Goal: Task Accomplishment & Management: Complete application form

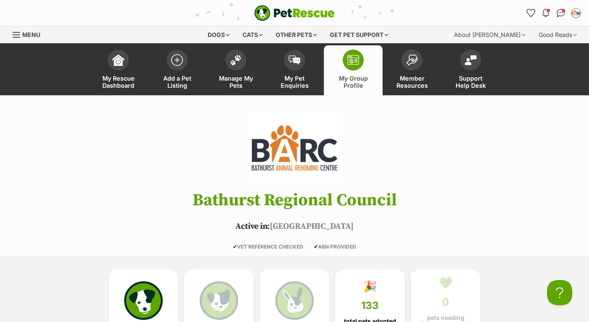
click at [176, 60] on img at bounding box center [177, 60] width 12 height 12
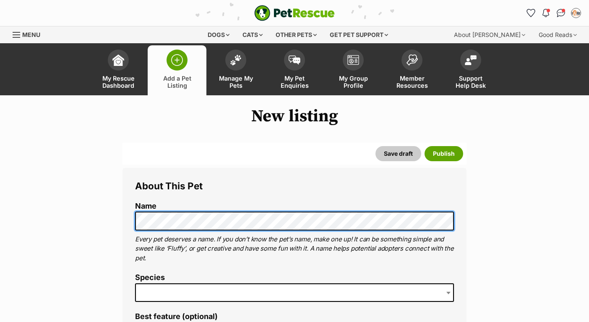
scroll to position [168, 0]
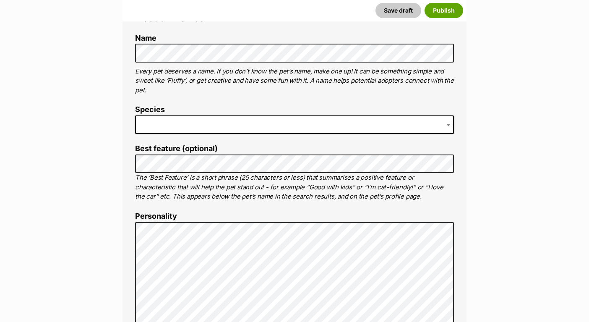
click at [197, 130] on span at bounding box center [294, 124] width 319 height 18
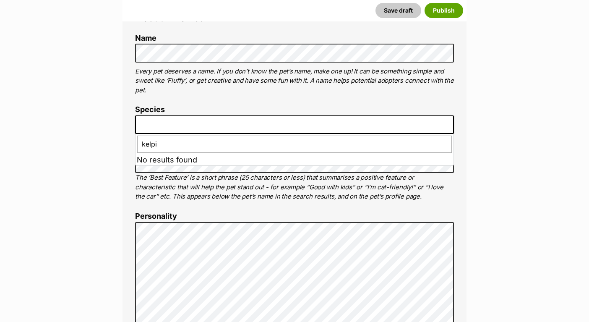
type input "kelpie"
click at [197, 130] on span at bounding box center [294, 124] width 319 height 18
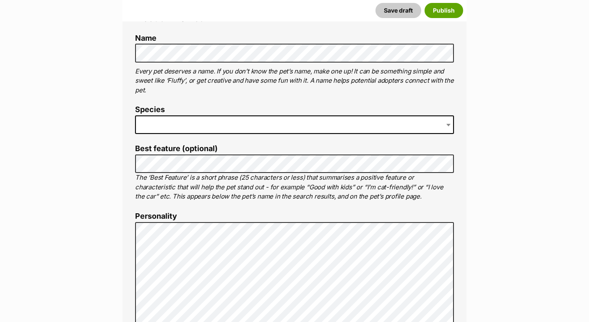
click at [198, 127] on span at bounding box center [294, 124] width 319 height 18
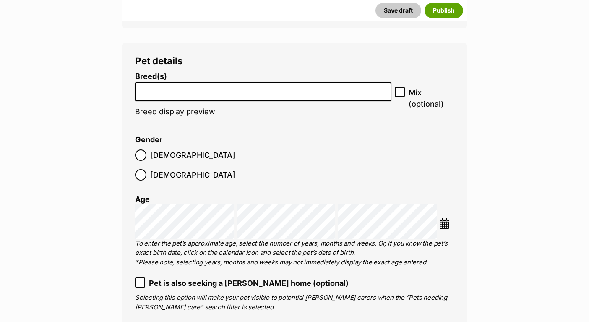
scroll to position [880, 0]
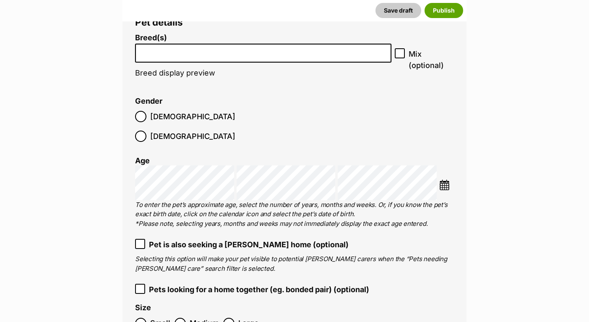
click at [271, 59] on li at bounding box center [263, 52] width 250 height 17
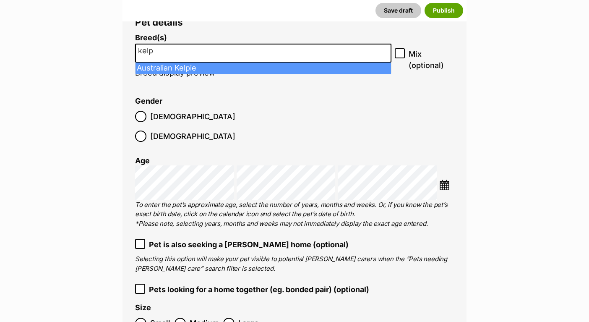
type input "kelp"
select select "723"
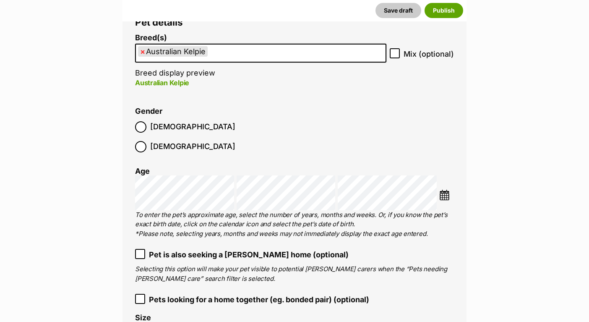
click at [143, 144] on div at bounding box center [140, 146] width 5 height 5
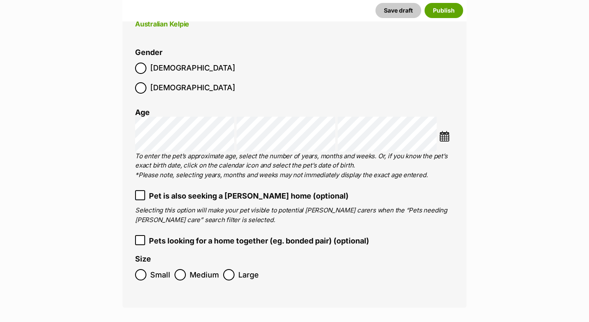
scroll to position [964, 0]
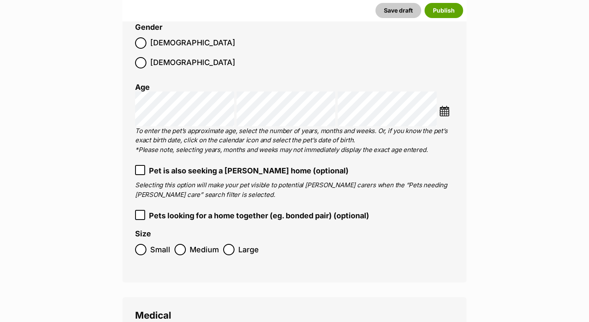
click at [233, 244] on label "Large" at bounding box center [241, 249] width 36 height 11
click at [173, 239] on ol "Small Medium Large" at bounding box center [294, 249] width 319 height 20
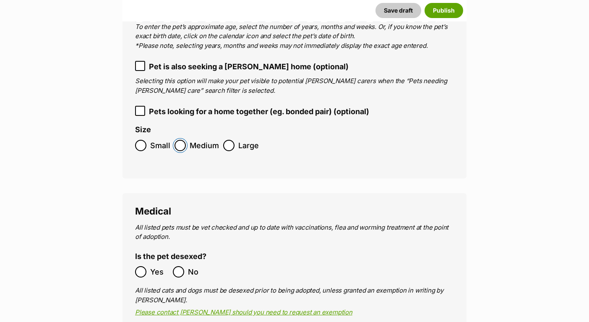
scroll to position [1090, 0]
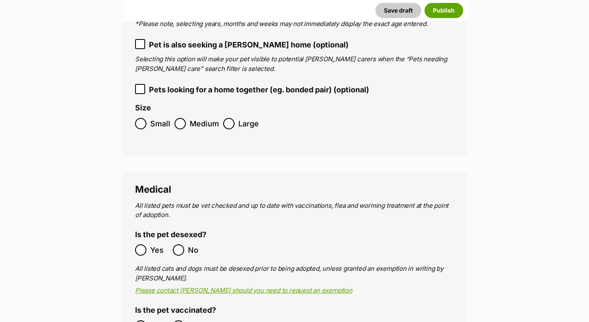
click at [177, 247] on div at bounding box center [178, 249] width 5 height 5
click at [143, 247] on div at bounding box center [140, 249] width 5 height 5
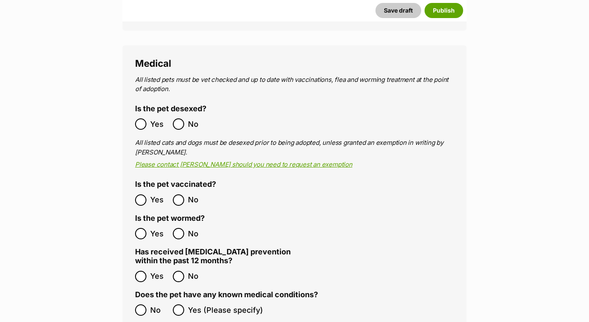
drag, startPoint x: 140, startPoint y: 182, endPoint x: 140, endPoint y: 187, distance: 5.0
click at [140, 197] on div at bounding box center [140, 199] width 5 height 5
click at [142, 231] on div at bounding box center [140, 233] width 5 height 5
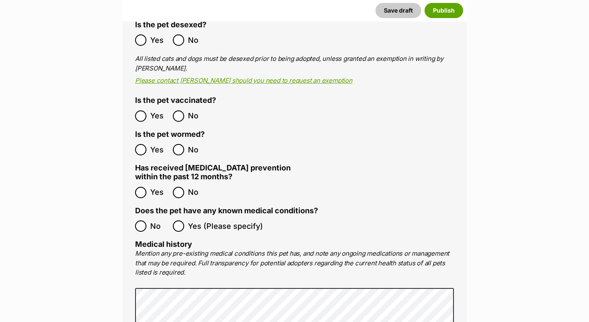
click at [133, 172] on div "Medical All listed pets must be vet checked and up to date with vaccinations, f…" at bounding box center [294, 227] width 344 height 533
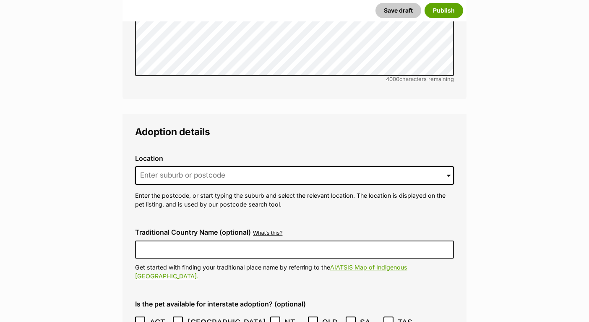
scroll to position [1719, 0]
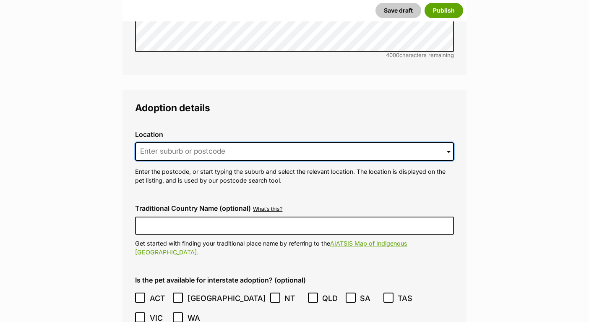
click at [248, 142] on input at bounding box center [294, 151] width 319 height 18
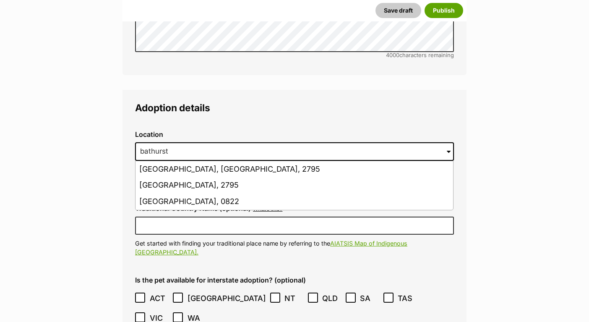
click at [256, 161] on li "Bathurst, New South Wales, 2795" at bounding box center [293, 169] width 317 height 16
type input "Bathurst, New South Wales, 2795"
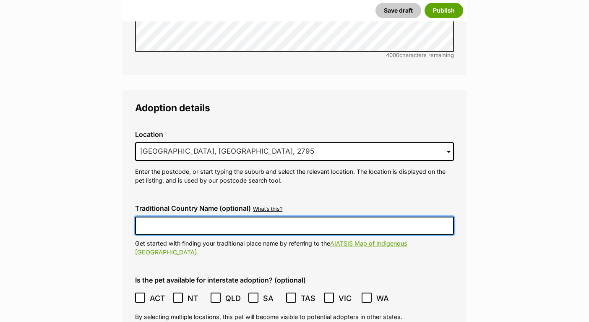
click at [234, 216] on input "Traditional Country Name (optional)" at bounding box center [294, 225] width 319 height 18
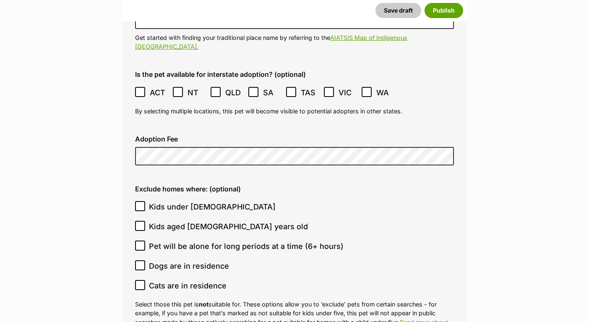
scroll to position [1928, 0]
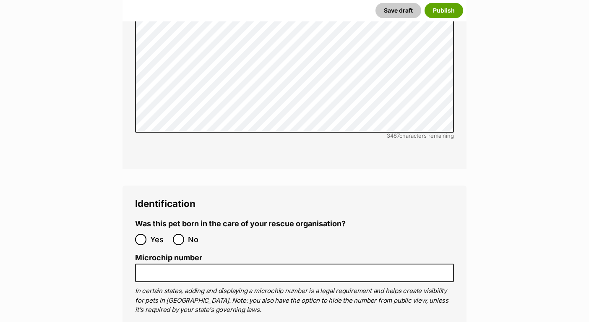
scroll to position [2473, 0]
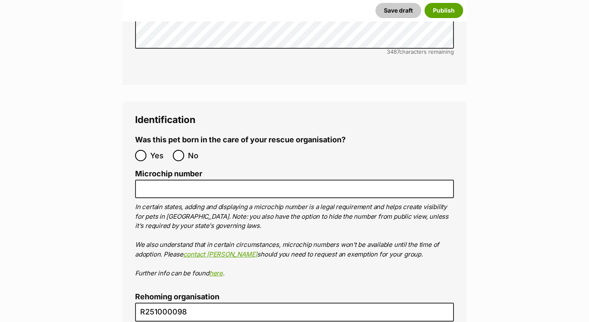
click at [180, 153] on div at bounding box center [178, 155] width 5 height 5
click at [180, 150] on input "No" at bounding box center [178, 155] width 11 height 11
radio input "true"
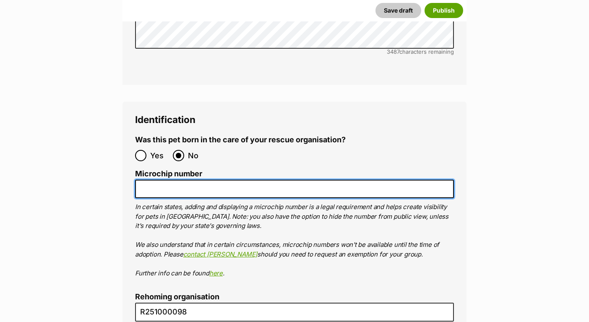
click at [239, 179] on input "Microchip number" at bounding box center [294, 188] width 319 height 19
paste input "991003003234582"
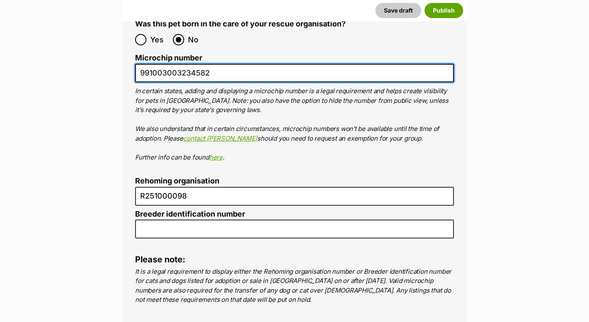
scroll to position [2599, 0]
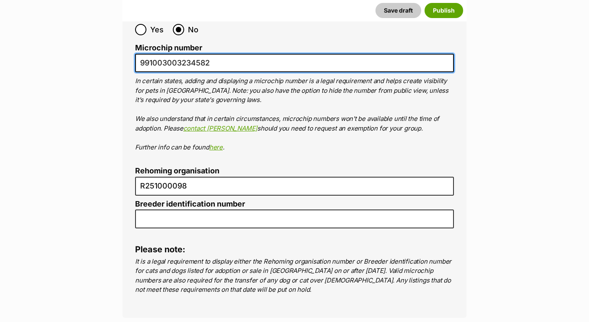
type input "991003003234582"
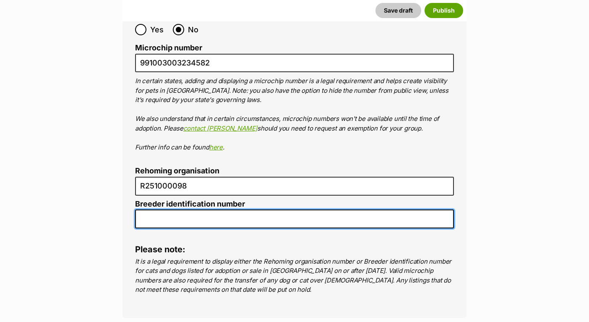
click at [219, 209] on input "Breeder identification number" at bounding box center [294, 218] width 319 height 19
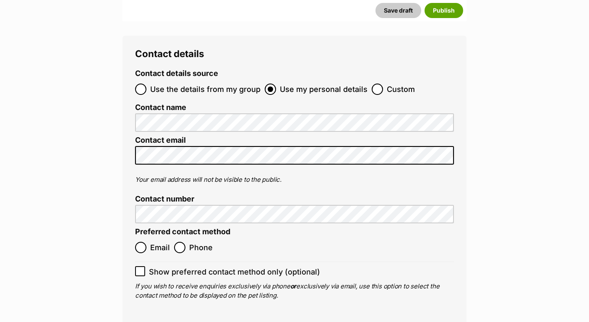
scroll to position [2934, 0]
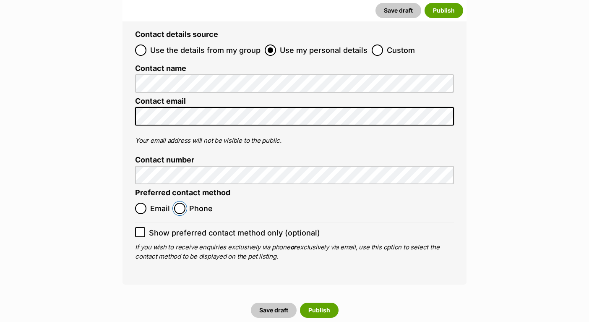
click at [176, 202] on input "Phone" at bounding box center [179, 207] width 11 height 11
radio input "true"
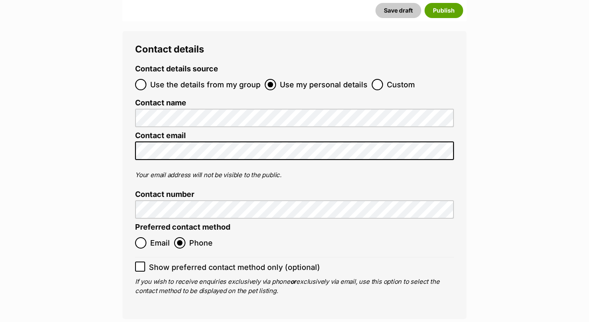
scroll to position [2892, 0]
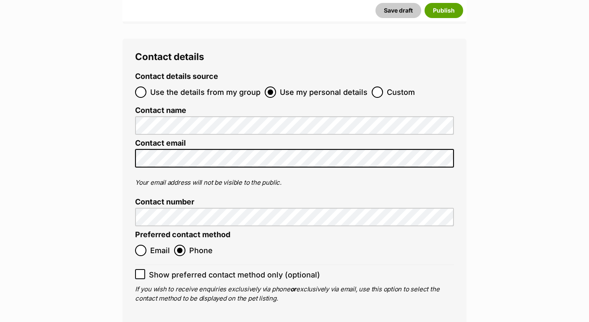
click at [381, 86] on label "Custom" at bounding box center [392, 91] width 43 height 11
click at [381, 86] on input "Custom" at bounding box center [376, 91] width 11 height 11
radio input "true"
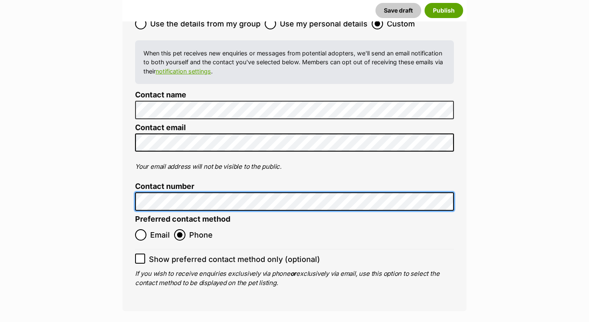
scroll to position [3018, 0]
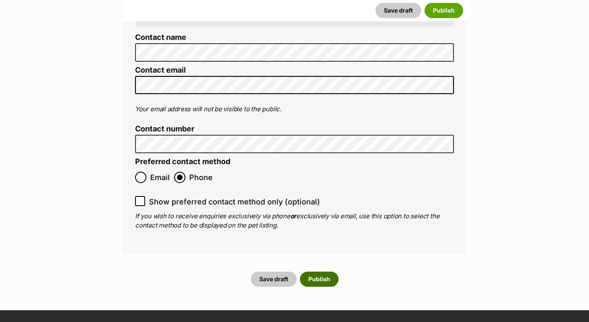
click at [329, 271] on button "Publish" at bounding box center [319, 278] width 39 height 15
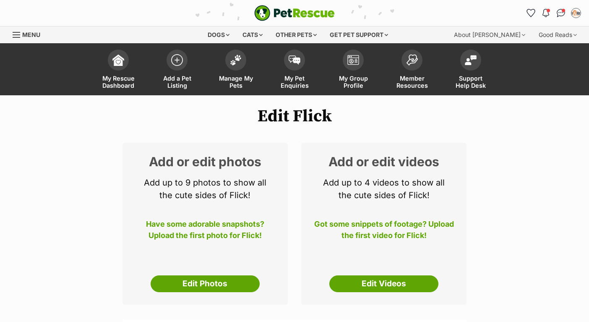
scroll to position [84, 0]
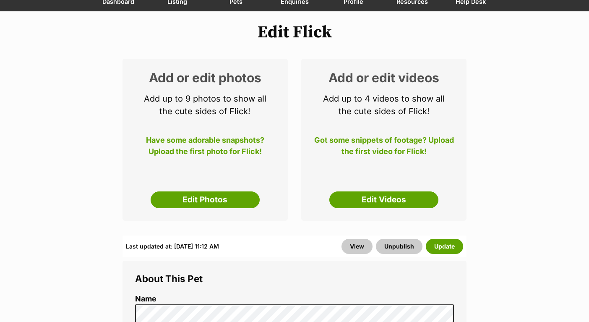
click at [233, 199] on link "Edit Photos" at bounding box center [204, 199] width 109 height 17
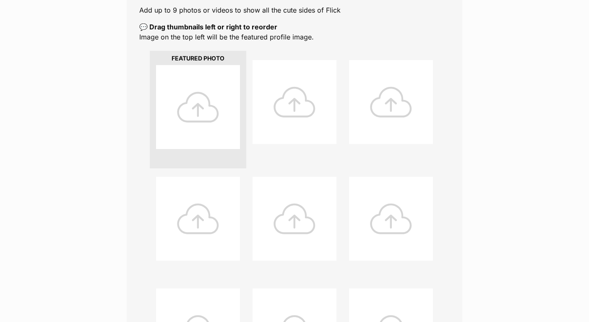
click at [216, 107] on div at bounding box center [198, 107] width 84 height 84
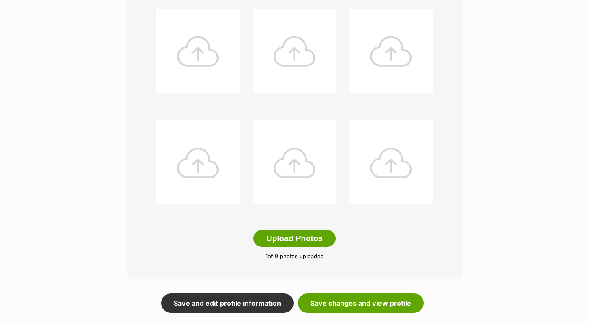
scroll to position [419, 0]
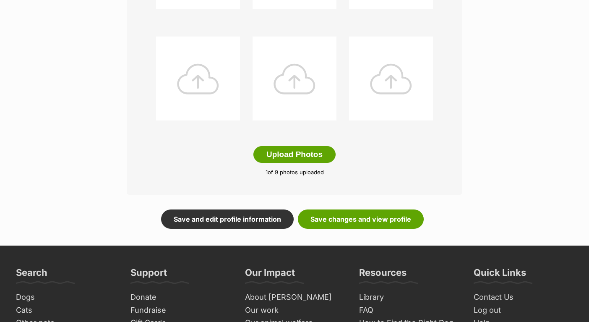
click at [315, 156] on button "Upload Photos" at bounding box center [294, 154] width 82 height 17
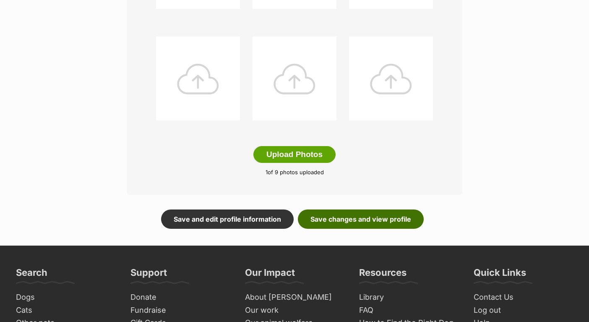
click at [388, 224] on link "Save changes and view profile" at bounding box center [361, 218] width 126 height 19
